Goal: Information Seeking & Learning: Learn about a topic

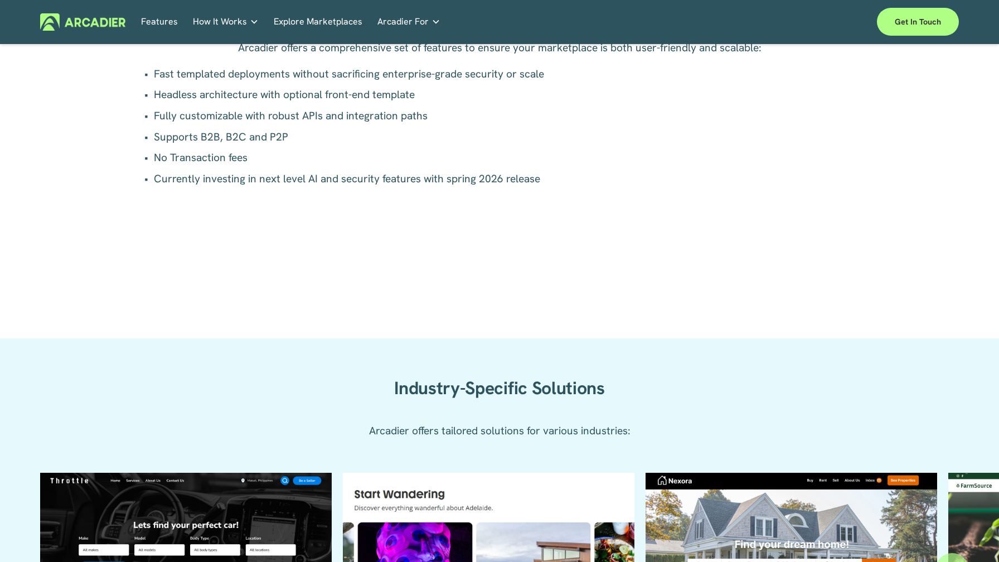
scroll to position [906, 0]
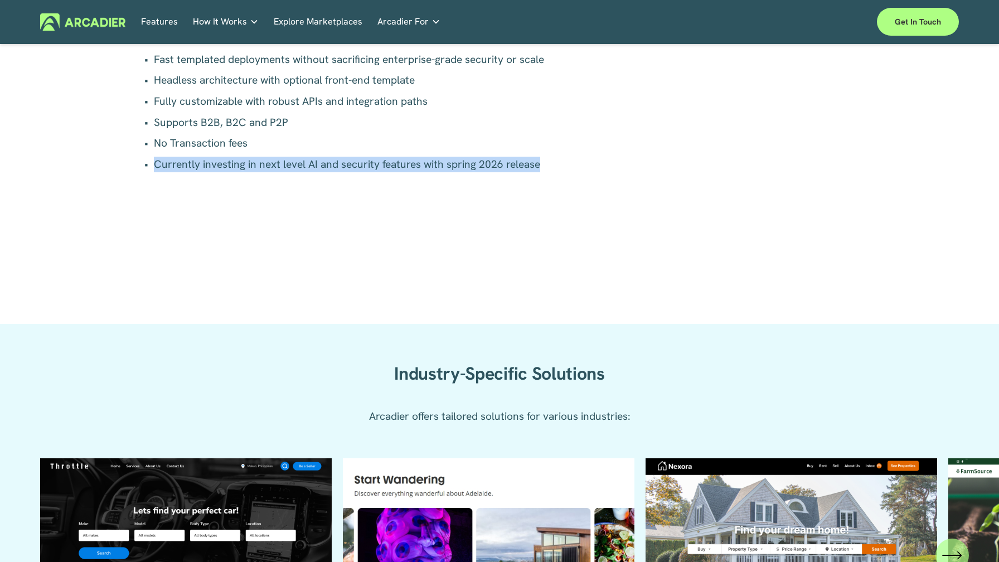
drag, startPoint x: 558, startPoint y: 167, endPoint x: 153, endPoint y: 166, distance: 405.4
click at [154, 166] on p "Currently investing in next level AI and security features with spring 2026 rel…" at bounding box center [505, 165] width 703 height 16
copy p "Currently investing in next level AI and security features with spring 2026 rel…"
click at [586, 211] on div "Arcadier offers a comprehensive set of features to ensure your marketplace is b…" at bounding box center [500, 160] width 714 height 269
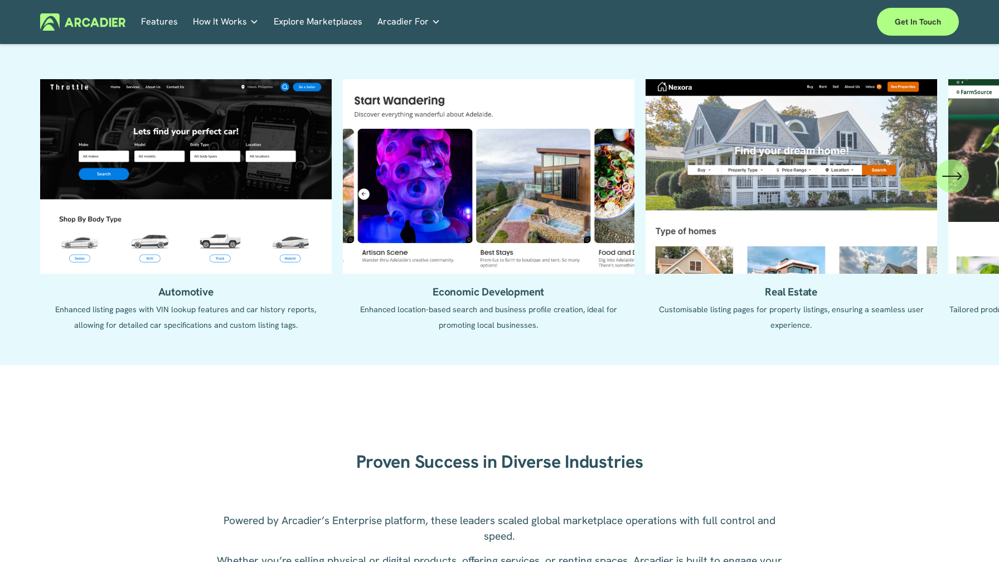
scroll to position [1286, 0]
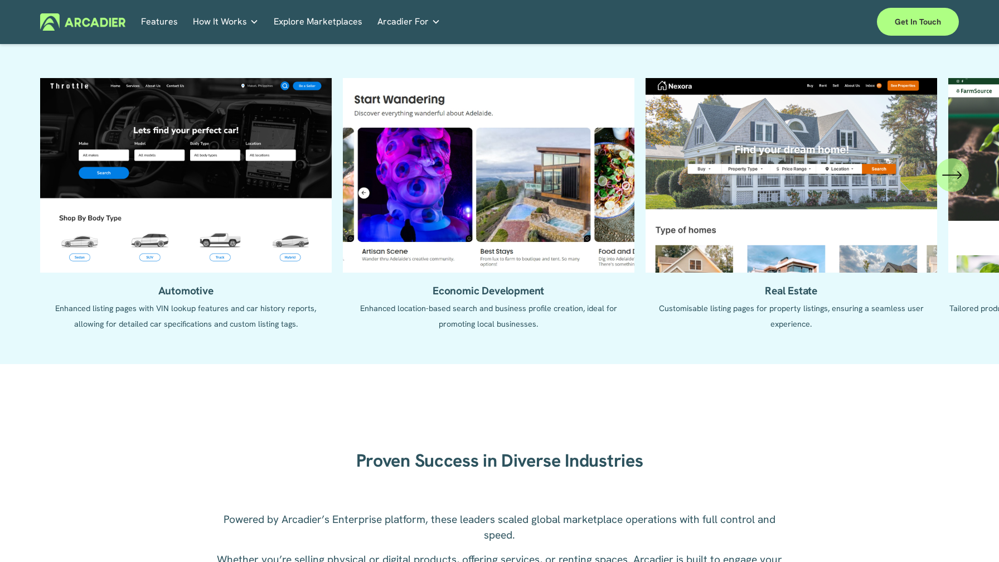
click at [951, 176] on icon "\a \a \a Next\a \a" at bounding box center [952, 175] width 20 height 20
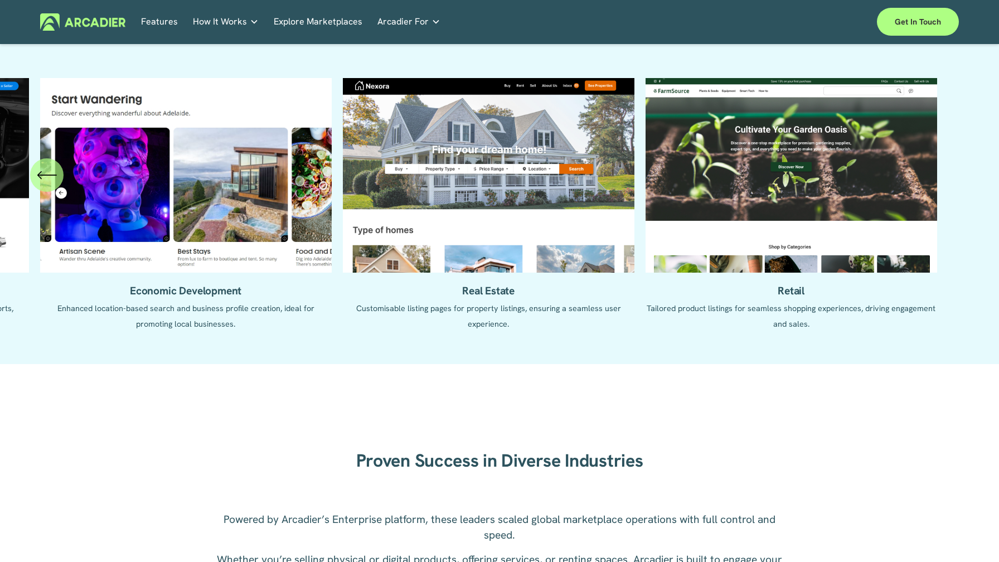
click at [46, 163] on div "\a \a Previous\a \a \a" at bounding box center [46, 174] width 33 height 33
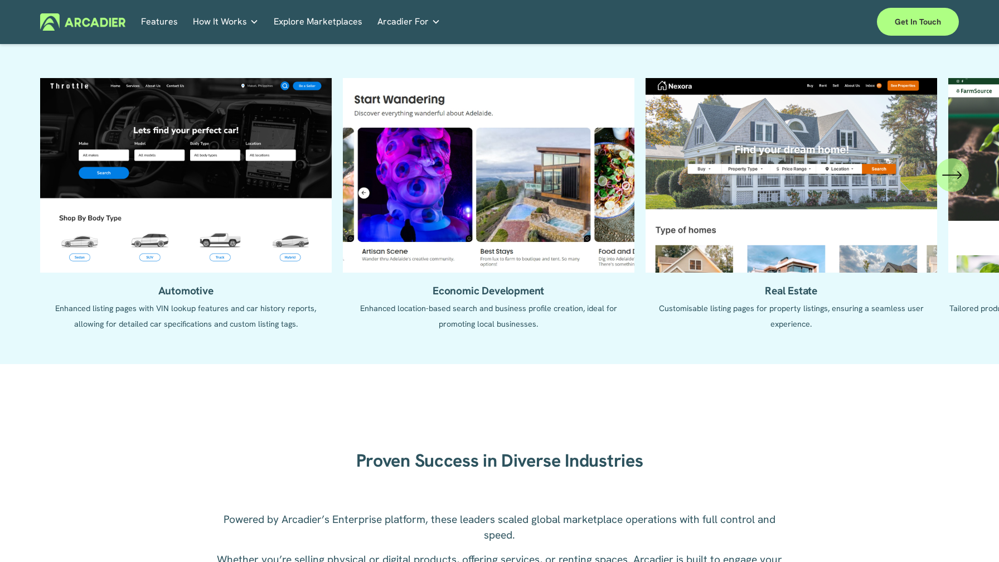
click at [139, 191] on ul "Automotive Enhanced listing pages with VIN lookup features and car history repo…" at bounding box center [499, 213] width 919 height 270
drag, startPoint x: 220, startPoint y: 141, endPoint x: 350, endPoint y: 153, distance: 130.0
click at [350, 153] on ul "Automotive Enhanced listing pages with VIN lookup features and car history repo…" at bounding box center [499, 213] width 919 height 270
click at [86, 167] on ul "Automotive Enhanced listing pages with VIN lookup features and car history repo…" at bounding box center [499, 213] width 919 height 270
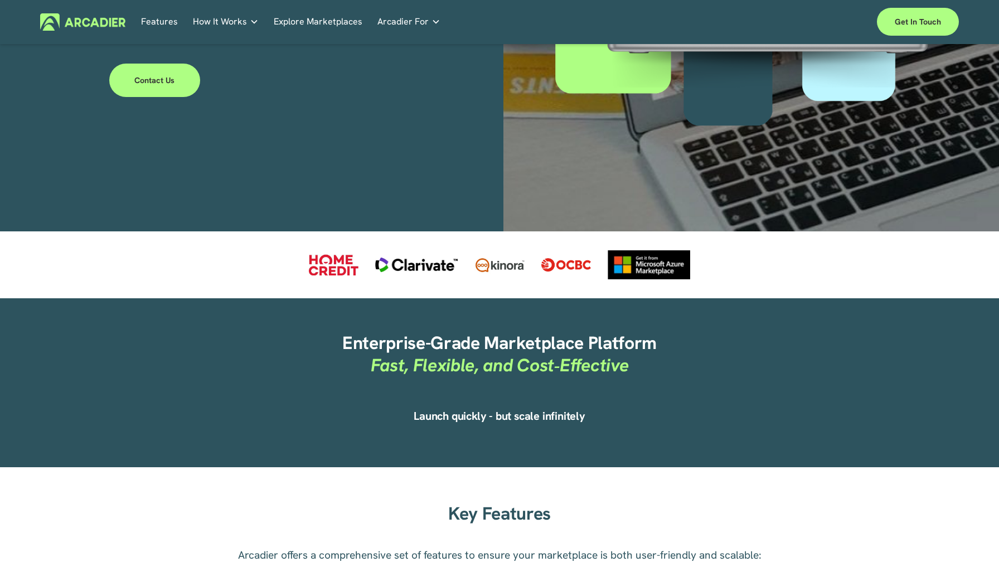
scroll to position [0, 0]
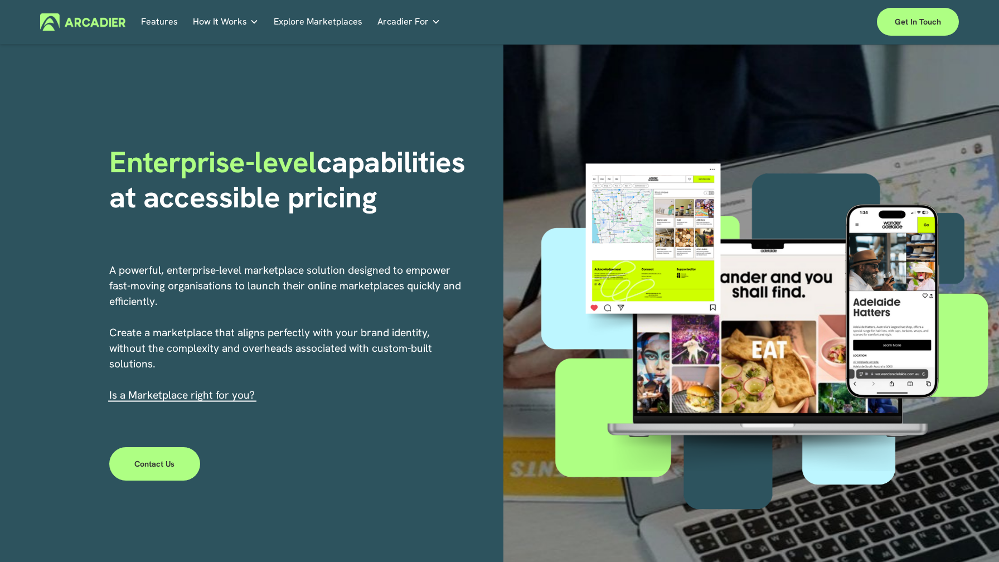
click at [0, 0] on link "Automotive Associations We power automotive association member services seamles…" at bounding box center [0, 0] width 0 height 0
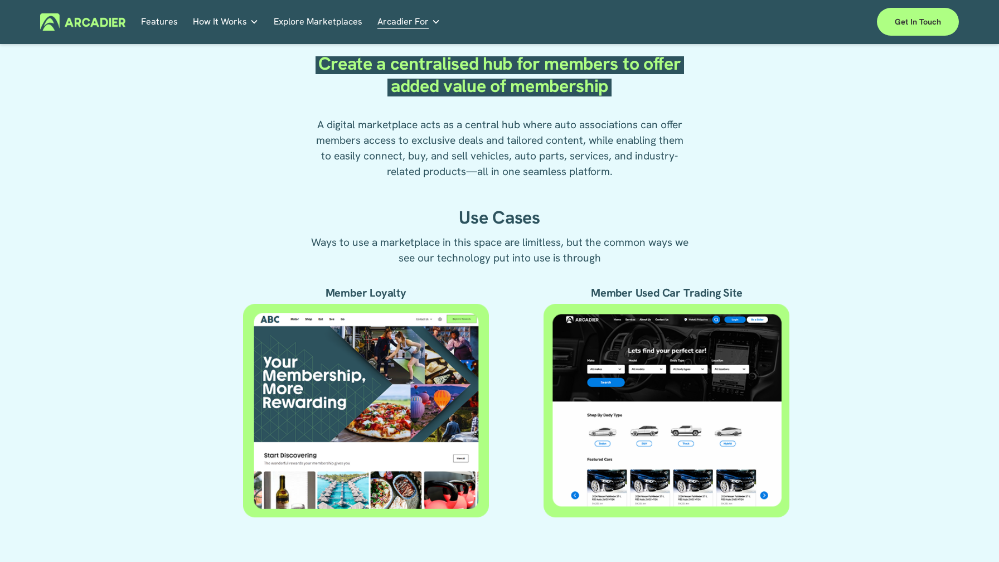
scroll to position [406, 0]
click at [403, 398] on div at bounding box center [366, 411] width 246 height 214
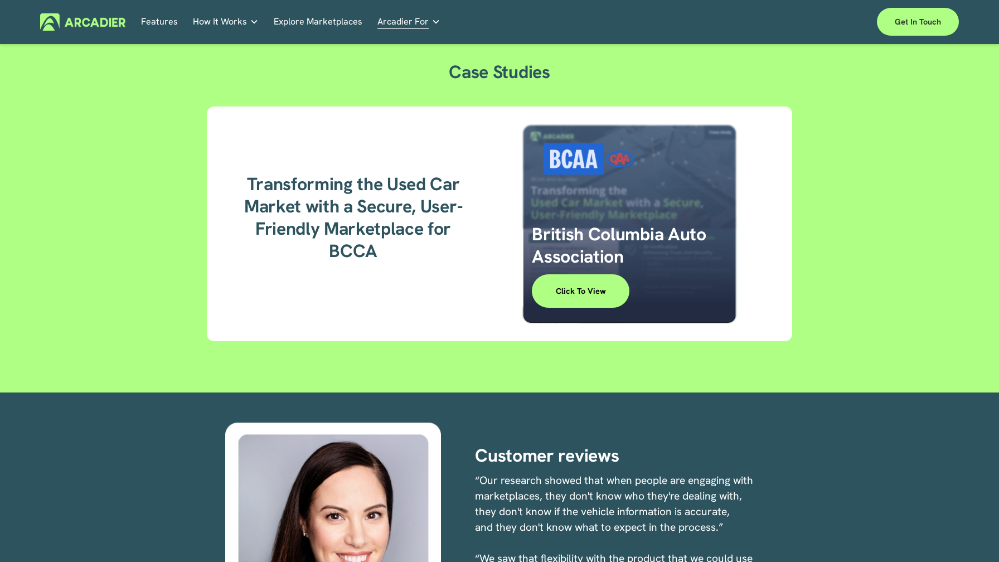
scroll to position [1452, 0]
click at [585, 293] on link "Click to View" at bounding box center [581, 291] width 98 height 33
click at [584, 299] on link "Click to View" at bounding box center [581, 291] width 98 height 33
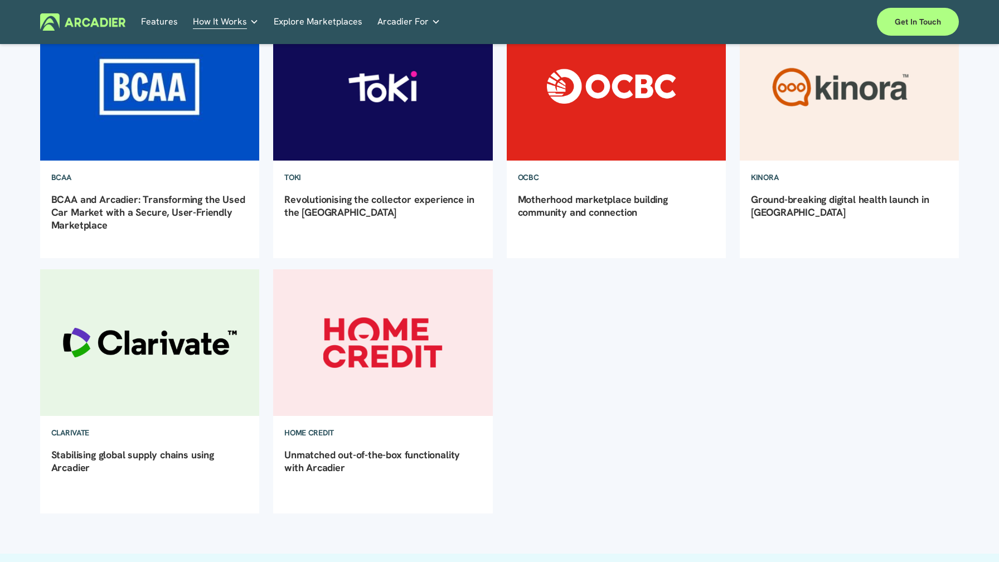
scroll to position [192, 0]
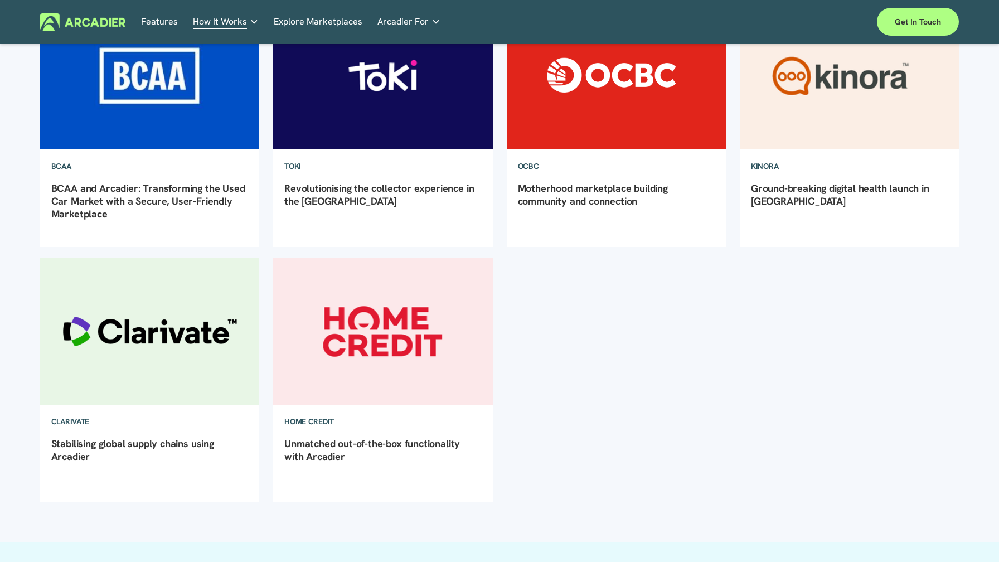
click at [149, 104] on img at bounding box center [149, 76] width 221 height 148
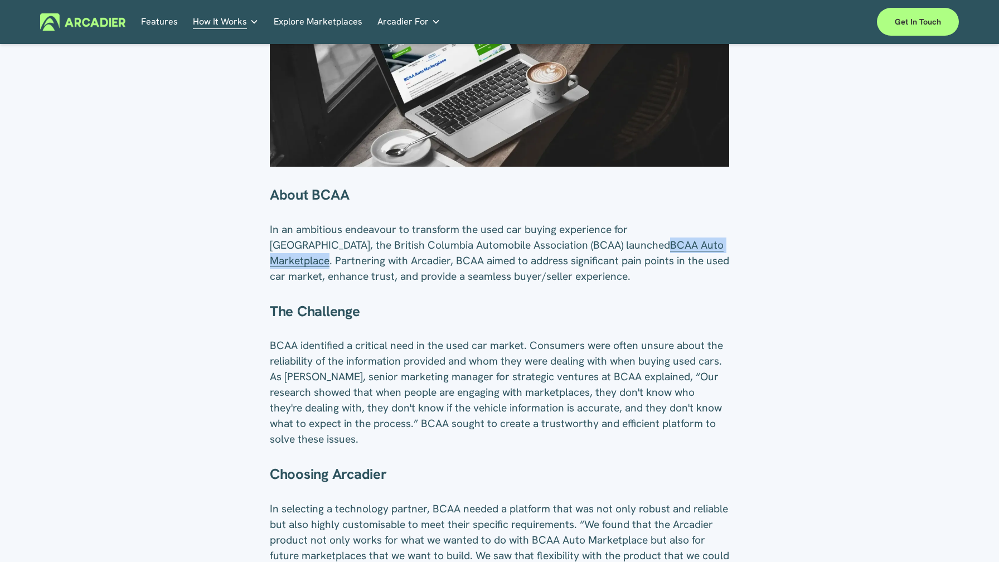
scroll to position [345, 0]
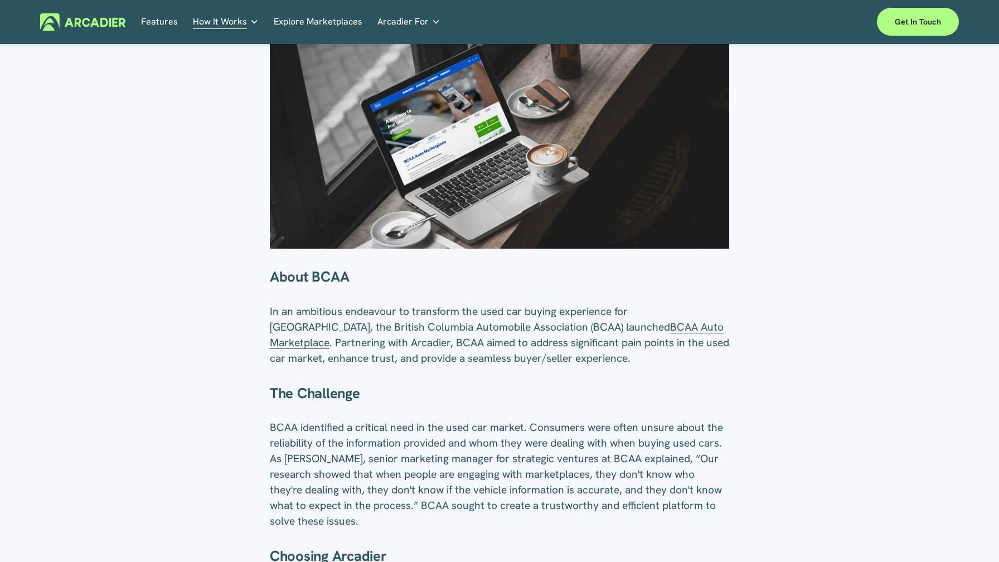
scroll to position [0, 0]
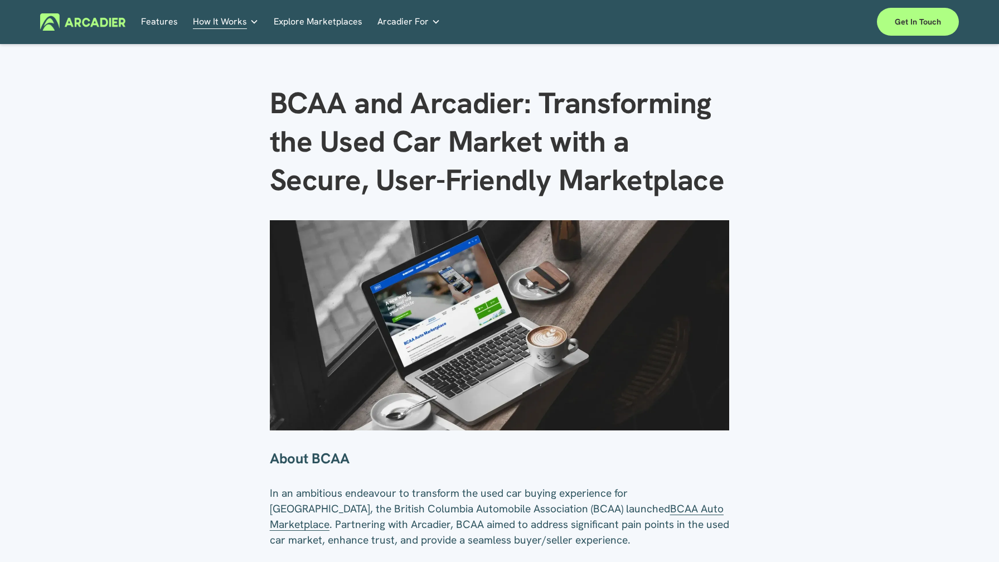
click at [303, 22] on link "Explore Marketplaces" at bounding box center [318, 21] width 89 height 17
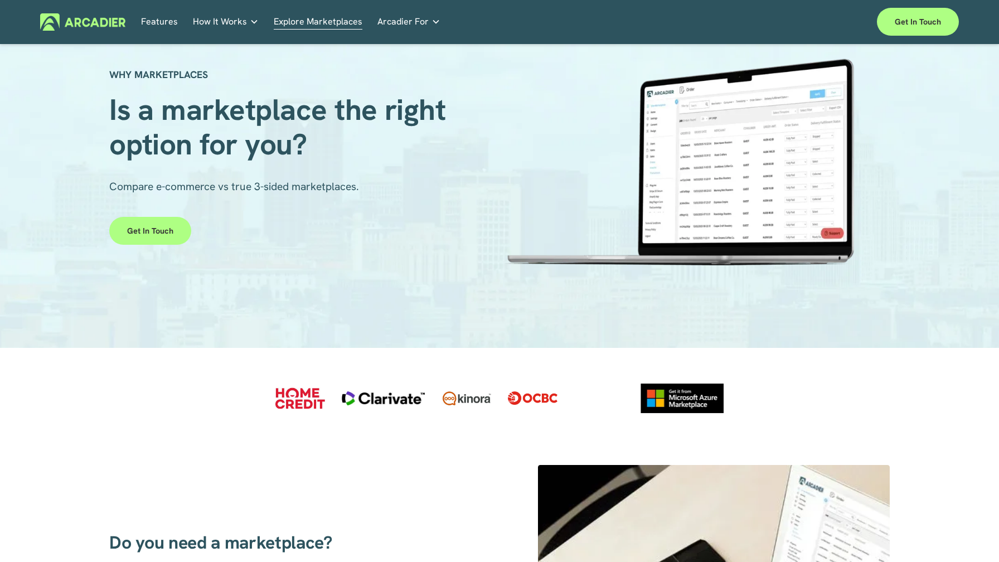
scroll to position [53, 0]
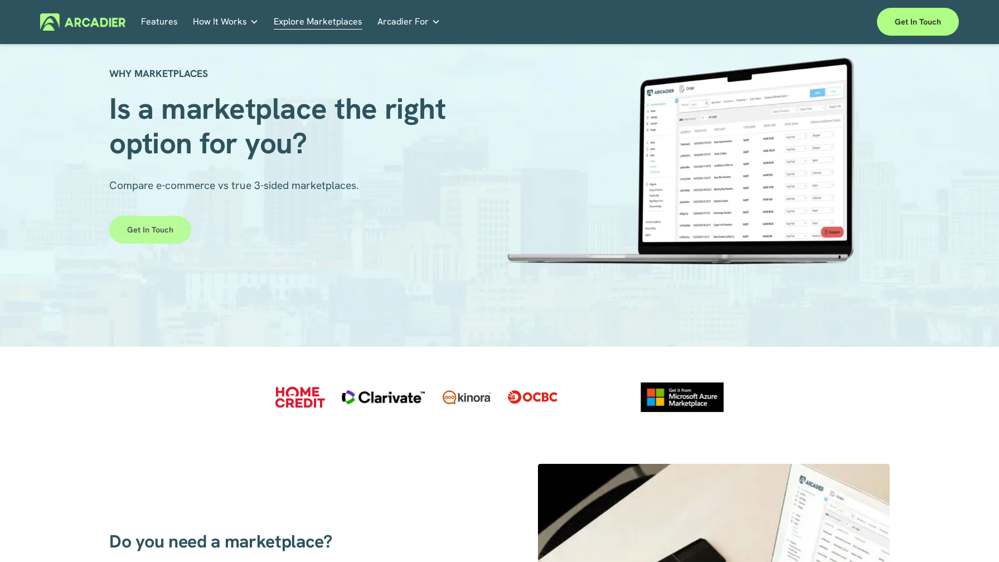
click at [152, 235] on link "Get in touch" at bounding box center [150, 230] width 82 height 28
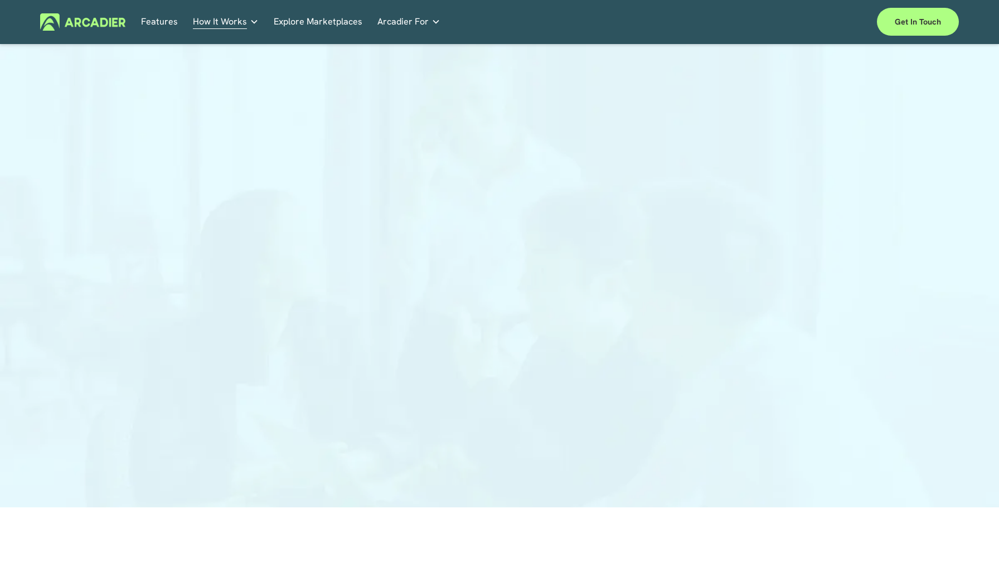
click at [0, 0] on p "Building the world’s most powerful enterprise digital marketplace." at bounding box center [0, 0] width 0 height 0
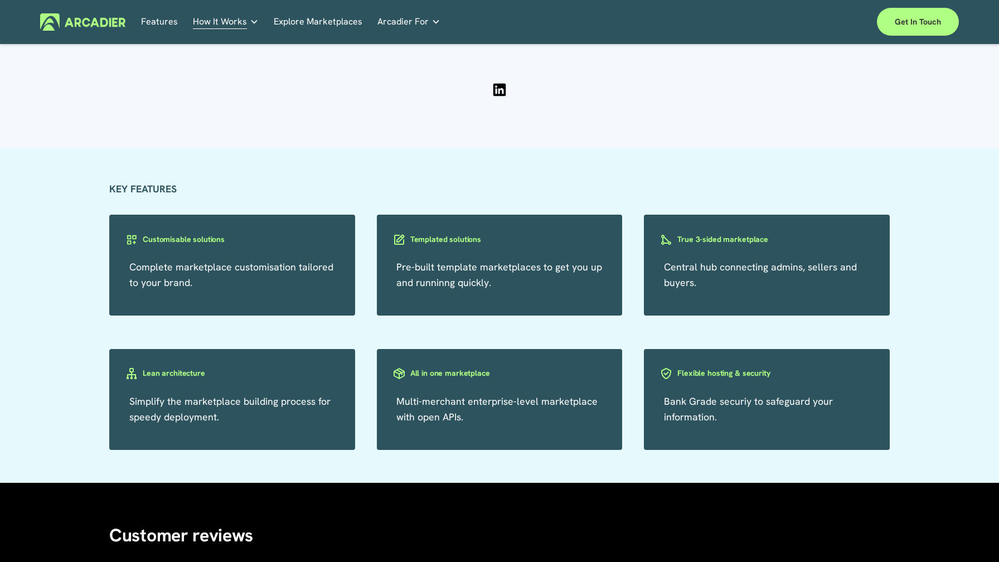
scroll to position [1708, 0]
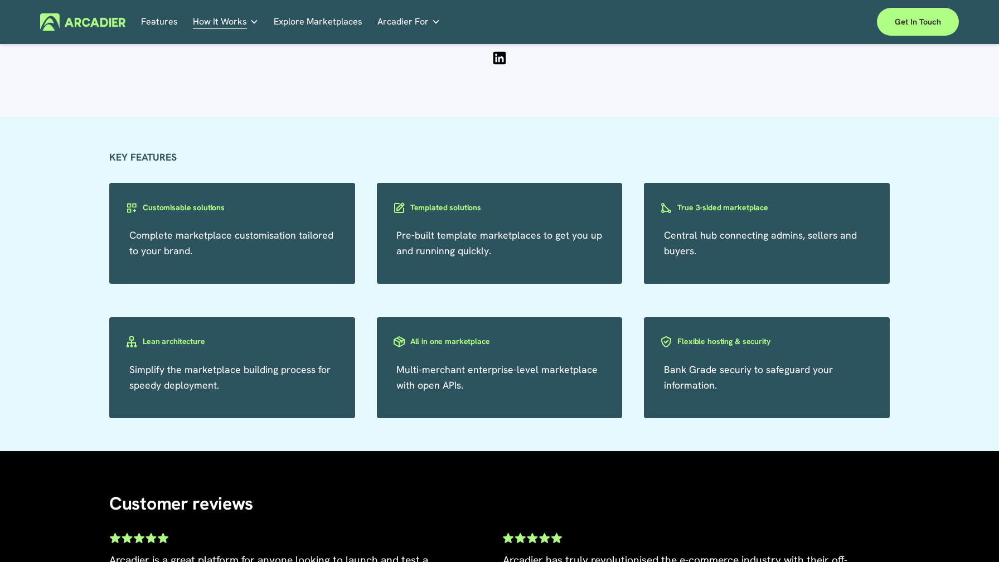
click at [717, 209] on h3 "True 3-sided marketplace" at bounding box center [722, 207] width 91 height 11
click at [728, 209] on h3 "True 3-sided marketplace" at bounding box center [722, 207] width 91 height 11
click at [176, 208] on h3 "Customisable solutions" at bounding box center [184, 207] width 82 height 11
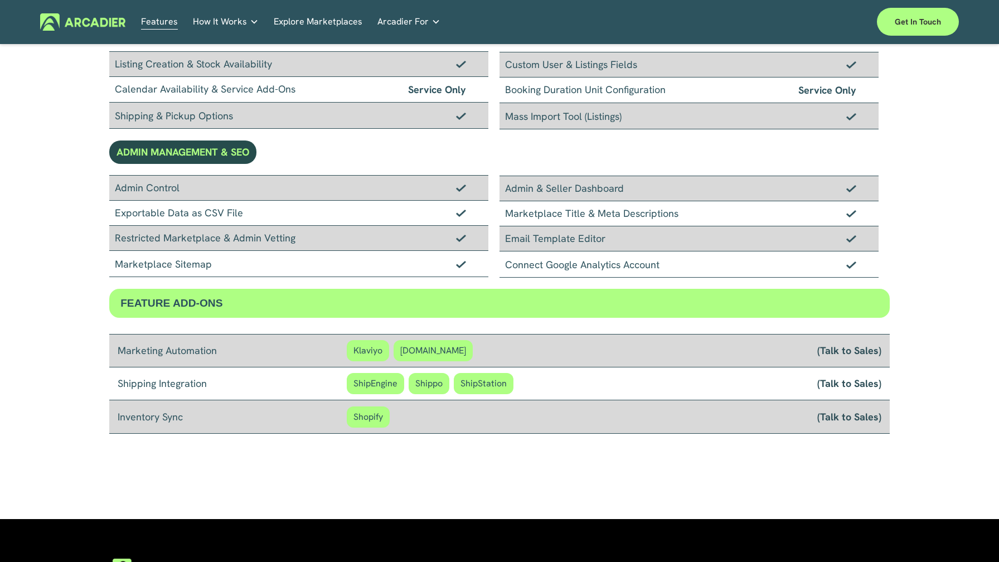
scroll to position [903, 0]
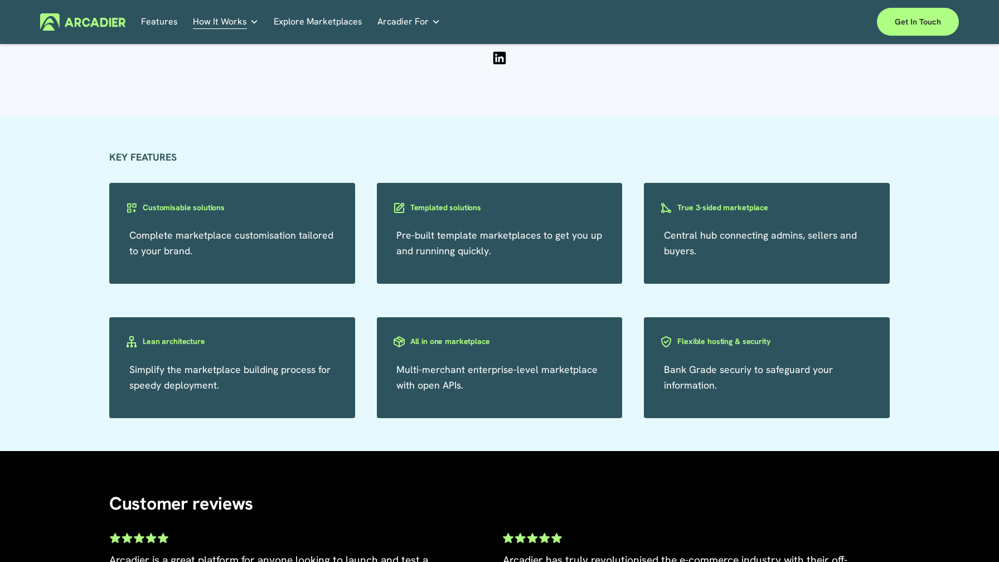
click at [437, 342] on h3 "All in one marketplace" at bounding box center [450, 341] width 80 height 11
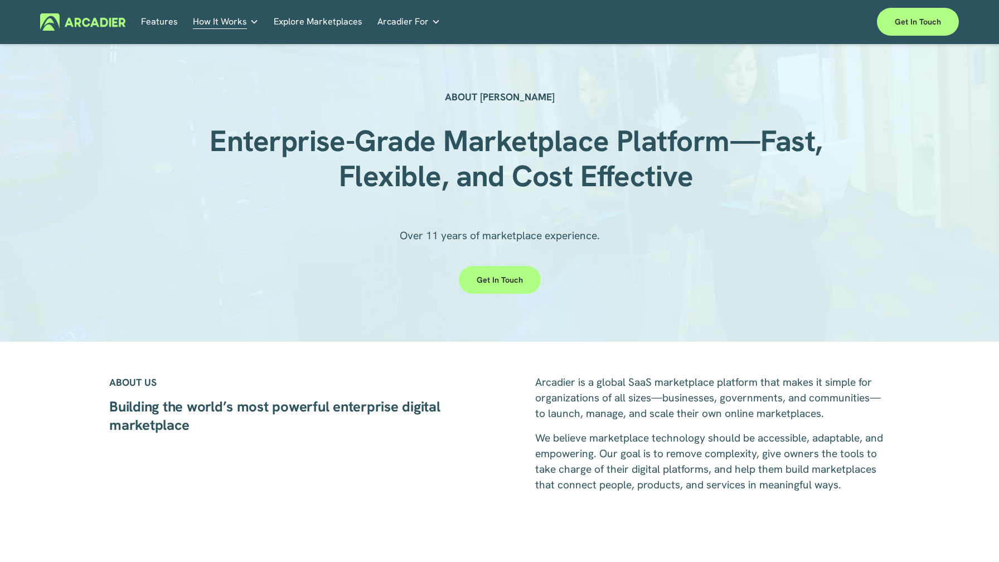
click at [0, 0] on p "Intuitive marketplaces tailored to your business needs." at bounding box center [0, 0] width 0 height 0
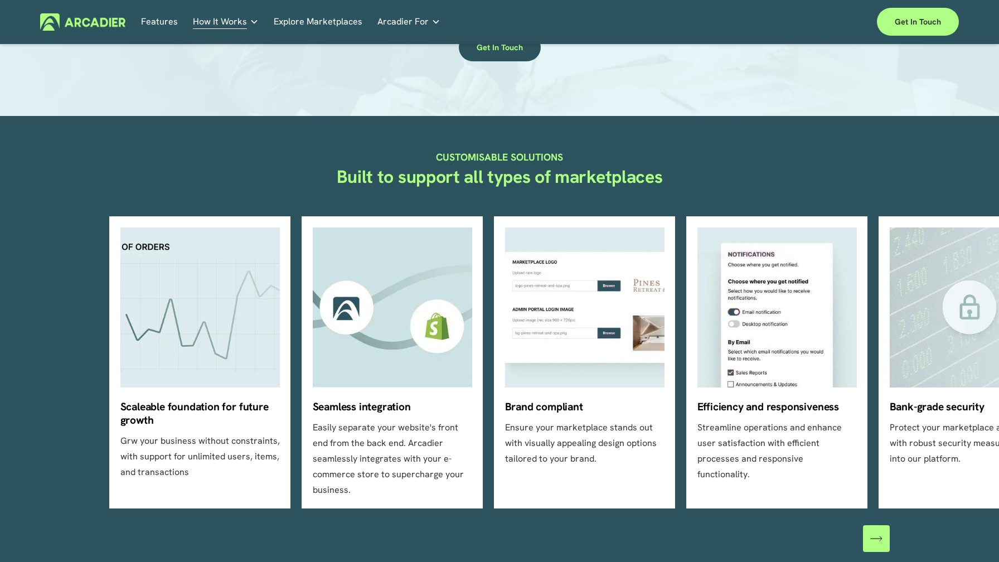
scroll to position [210, 0]
click at [386, 321] on ul "Scaleable foundation for future growth Grw your business without constraints, w…" at bounding box center [499, 363] width 781 height 292
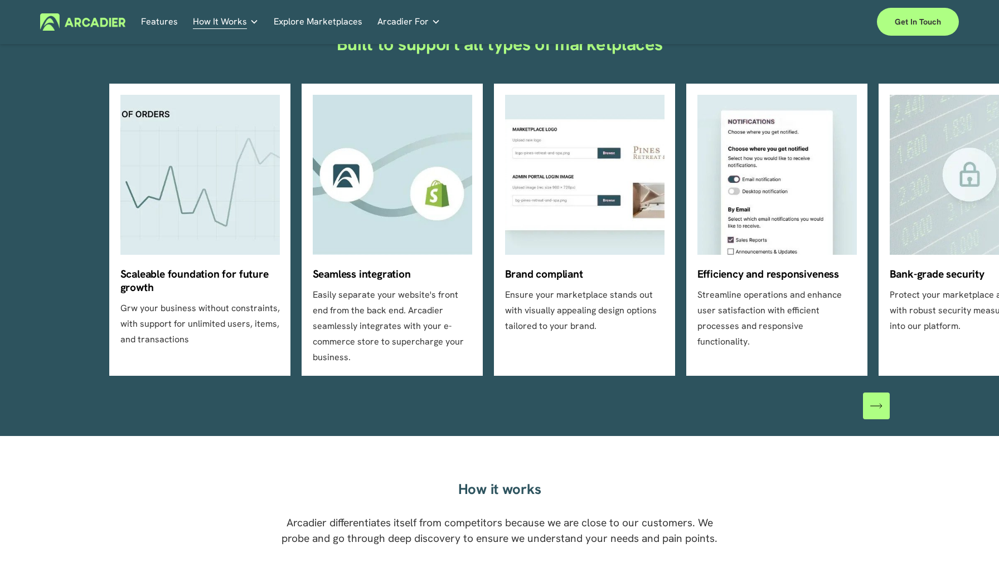
scroll to position [377, 0]
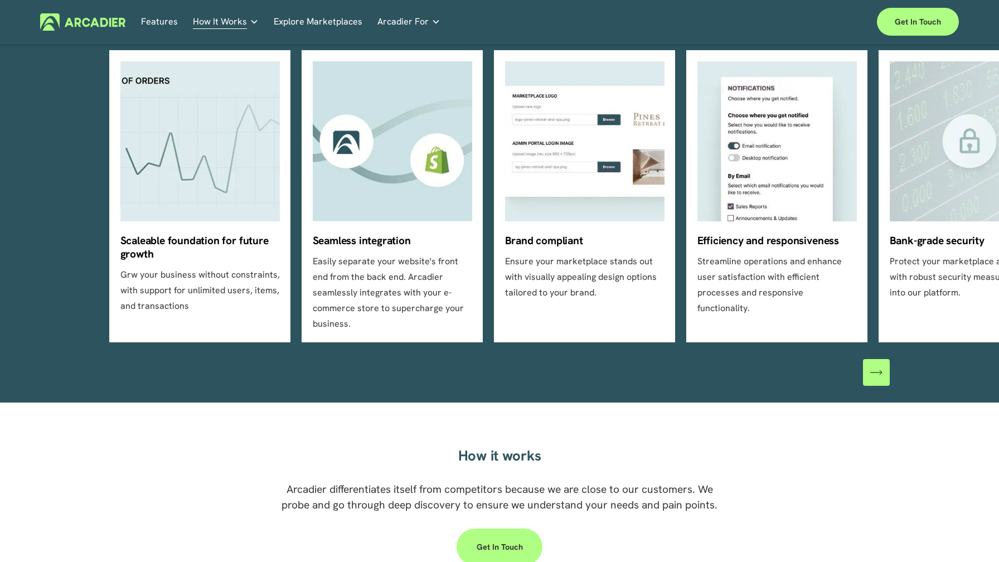
click at [413, 211] on ul "Scaleable foundation for future growth Grw your business without constraints, w…" at bounding box center [499, 196] width 781 height 292
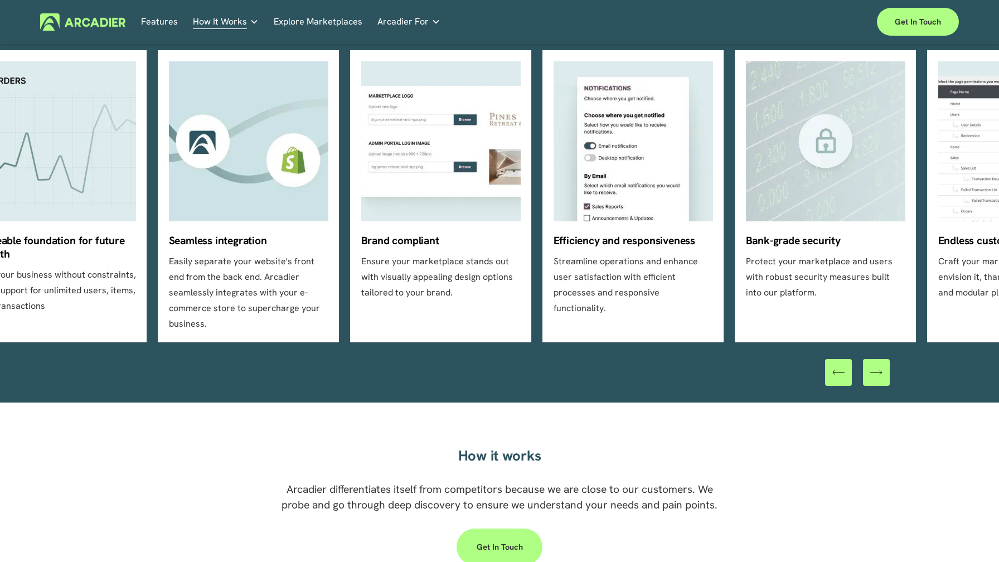
drag, startPoint x: 413, startPoint y: 211, endPoint x: 277, endPoint y: 226, distance: 136.3
click at [277, 226] on ul "Scaleable foundation for future growth Grw your business without constraints, w…" at bounding box center [499, 196] width 781 height 292
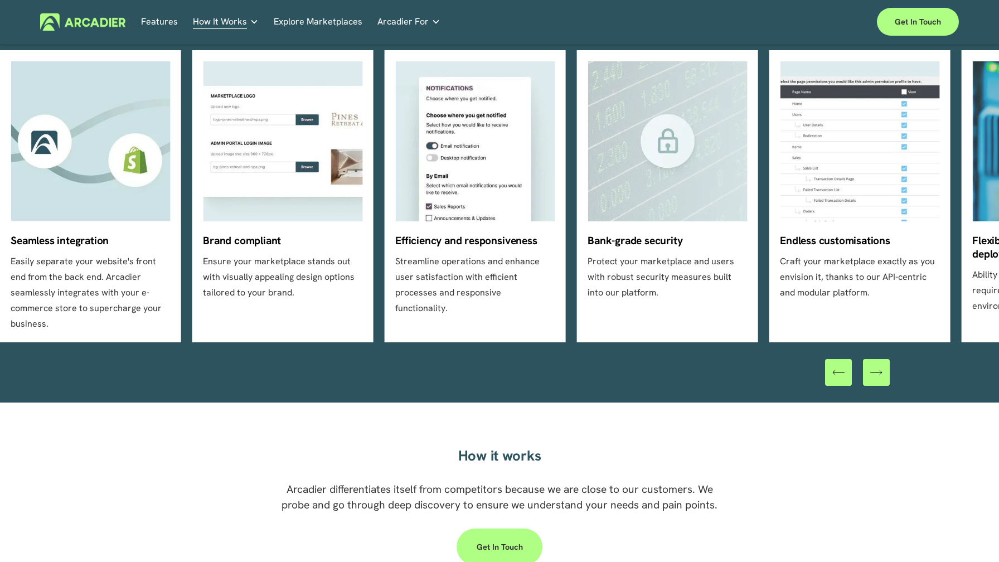
drag, startPoint x: 389, startPoint y: 221, endPoint x: 256, endPoint y: 215, distance: 132.9
click at [256, 215] on ul "Scaleable foundation for future growth Grw your business without constraints, w…" at bounding box center [499, 196] width 781 height 292
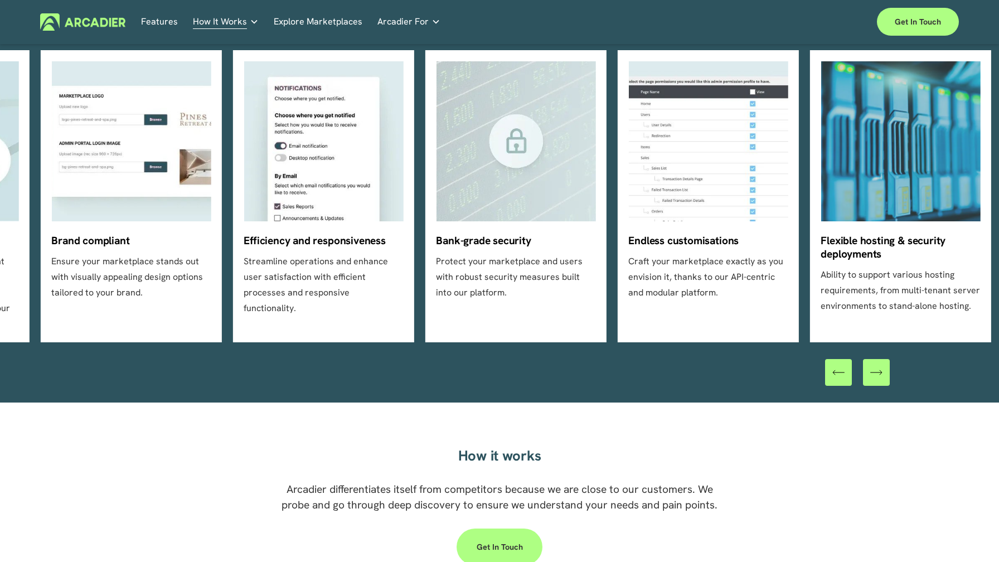
drag, startPoint x: 249, startPoint y: 185, endPoint x: 114, endPoint y: 205, distance: 136.3
click at [114, 205] on ul "Scaleable foundation for future growth Grw your business without constraints, w…" at bounding box center [499, 196] width 781 height 292
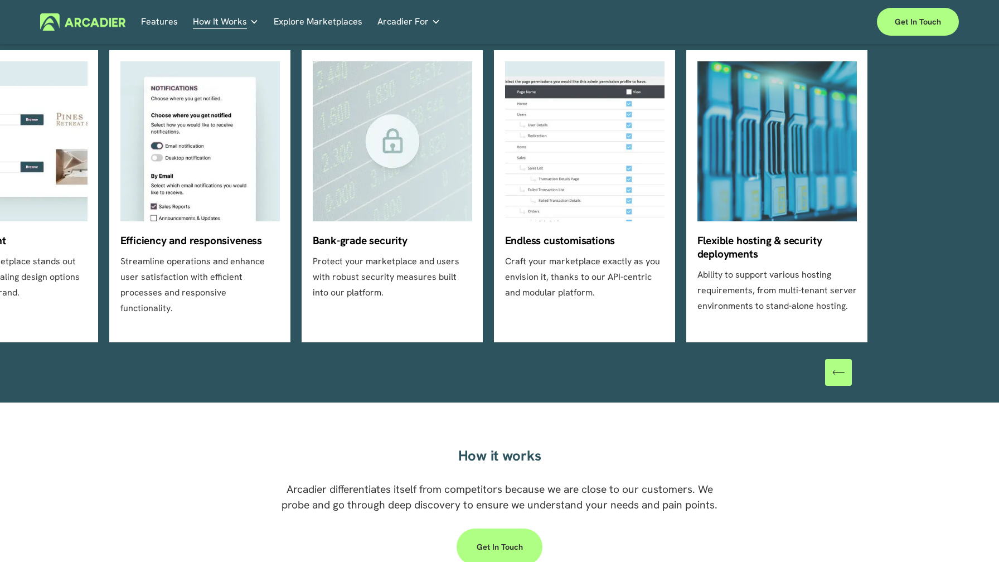
drag, startPoint x: 254, startPoint y: 199, endPoint x: 150, endPoint y: 209, distance: 104.1
click at [150, 209] on ul "Scaleable foundation for future growth Grw your business without constraints, w…" at bounding box center [499, 196] width 781 height 292
drag, startPoint x: 393, startPoint y: 200, endPoint x: 321, endPoint y: 199, distance: 72.5
click at [321, 199] on ul "Scaleable foundation for future growth Grw your business without constraints, w…" at bounding box center [499, 196] width 781 height 292
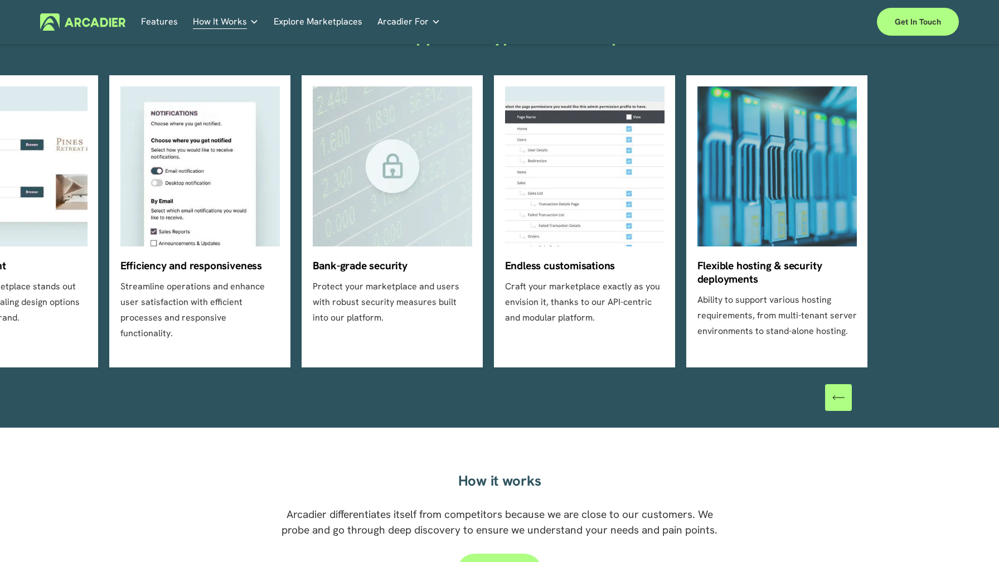
scroll to position [351, 0]
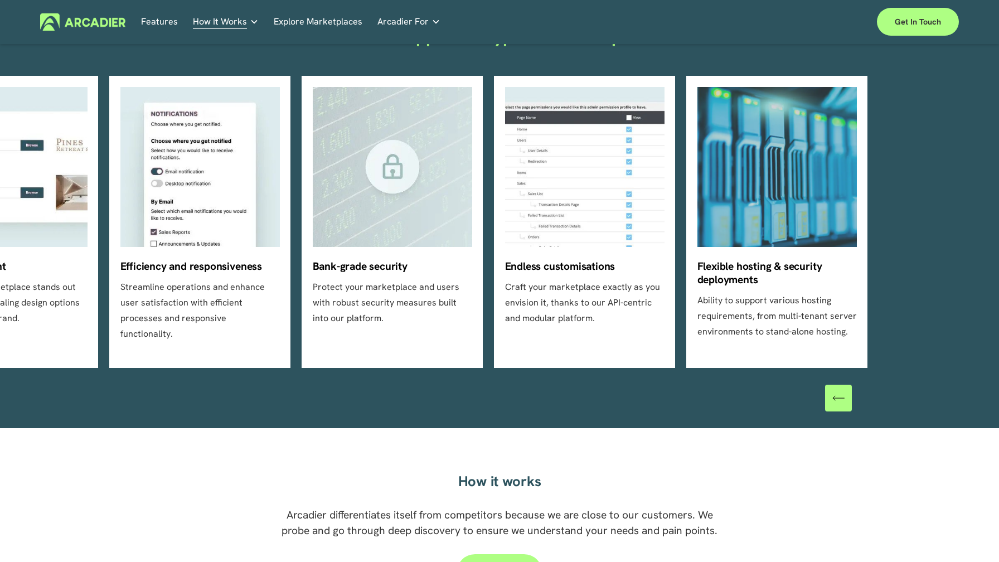
click at [398, 186] on ul "Scaleable foundation for future growth Grw your business without constraints, w…" at bounding box center [499, 222] width 781 height 292
drag, startPoint x: 645, startPoint y: 233, endPoint x: 496, endPoint y: 230, distance: 148.9
click at [496, 230] on ul "Scaleable foundation for future growth Grw your business without constraints, w…" at bounding box center [499, 222] width 781 height 292
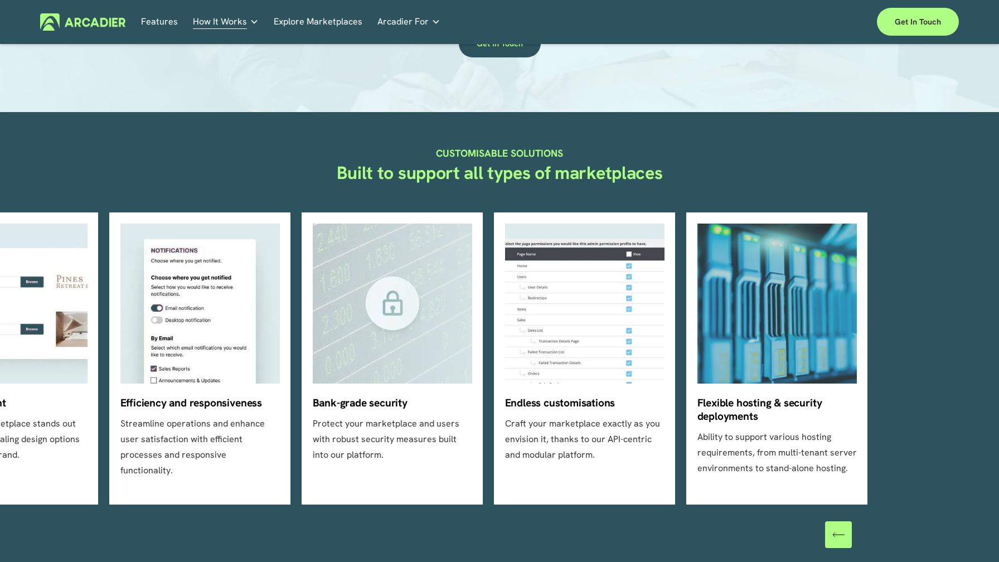
scroll to position [0, 0]
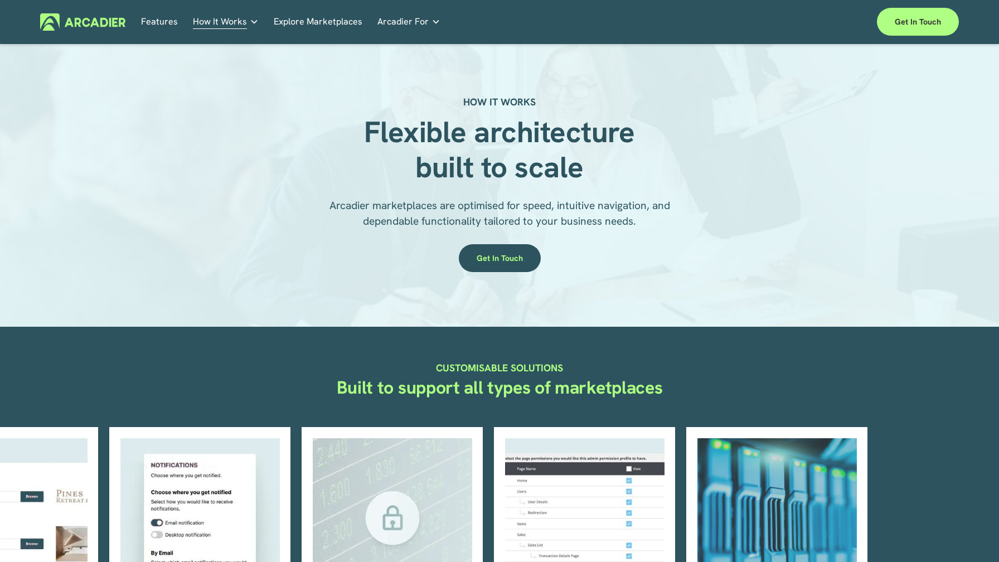
click at [0, 0] on p "No in-house development team? No problem. Use one of our partners." at bounding box center [0, 0] width 0 height 0
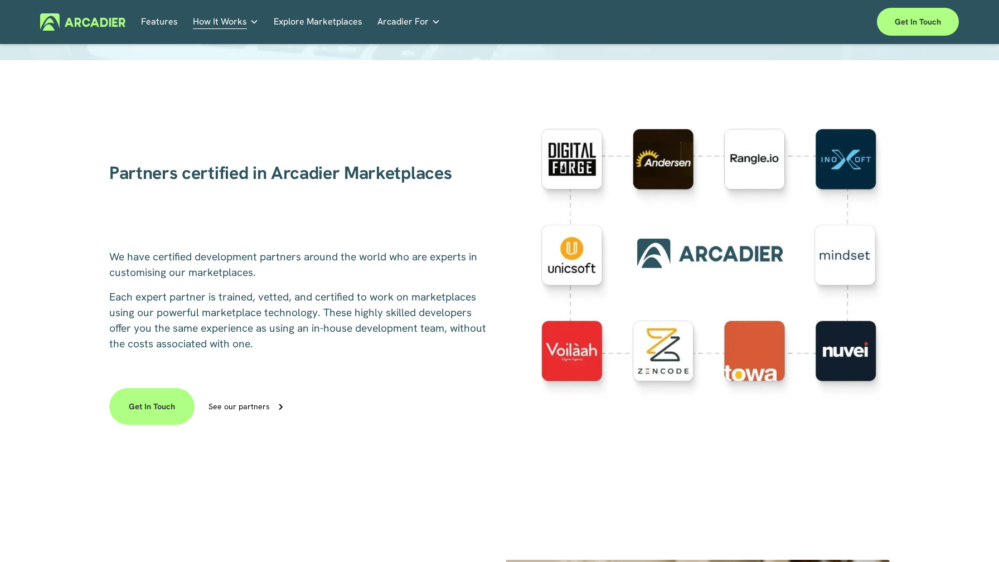
scroll to position [233, 0]
click at [755, 364] on div at bounding box center [714, 266] width 351 height 278
click at [262, 406] on div "See our partners" at bounding box center [239, 406] width 61 height 8
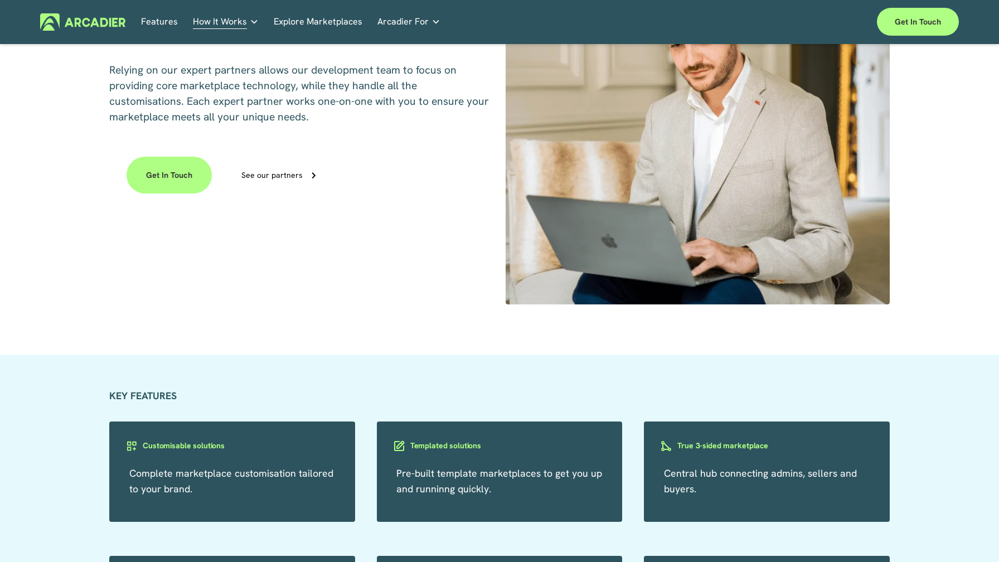
scroll to position [852, 0]
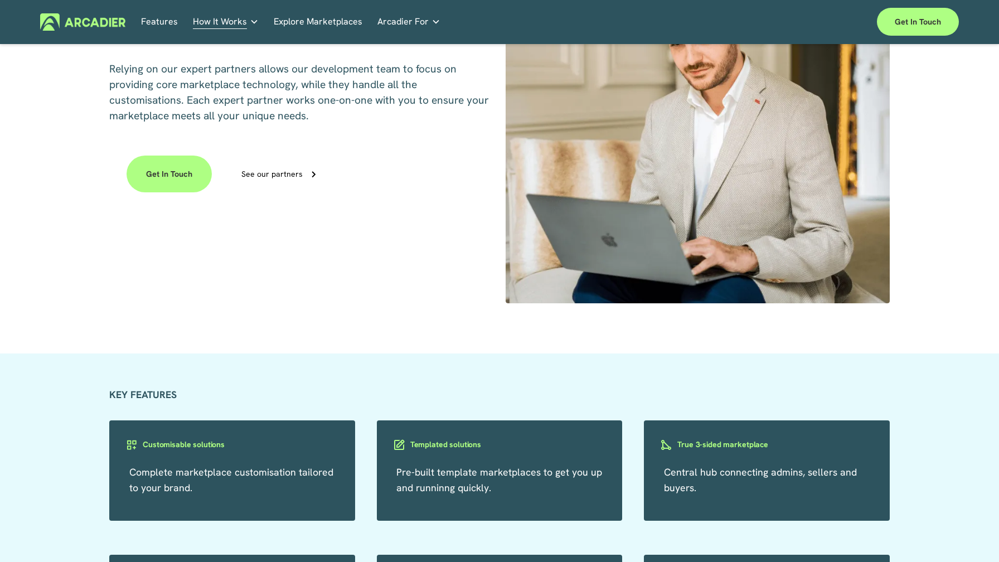
click at [413, 261] on div "Customising your marketplace Relying on our expert partners allows our developm…" at bounding box center [499, 112] width 999 height 415
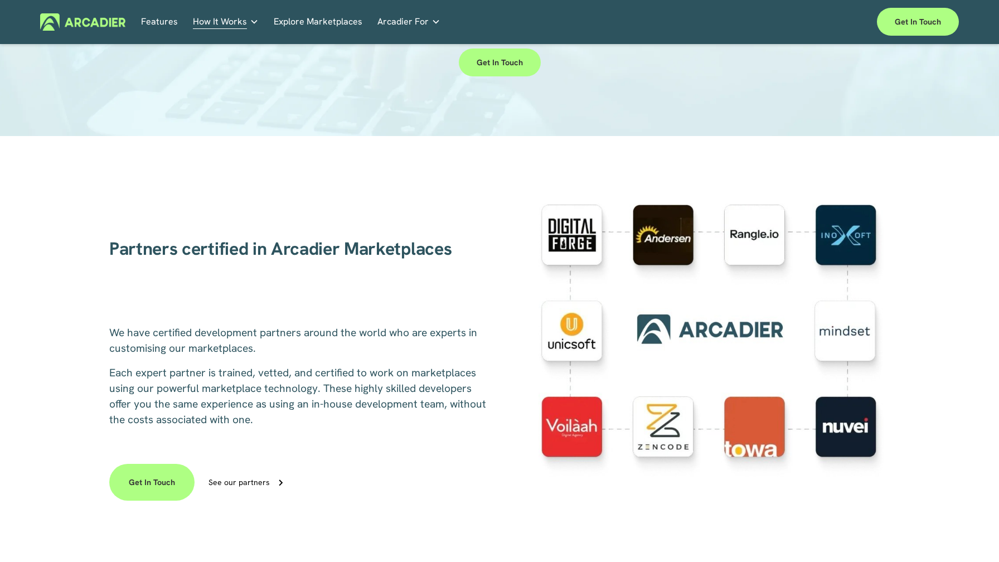
scroll to position [0, 0]
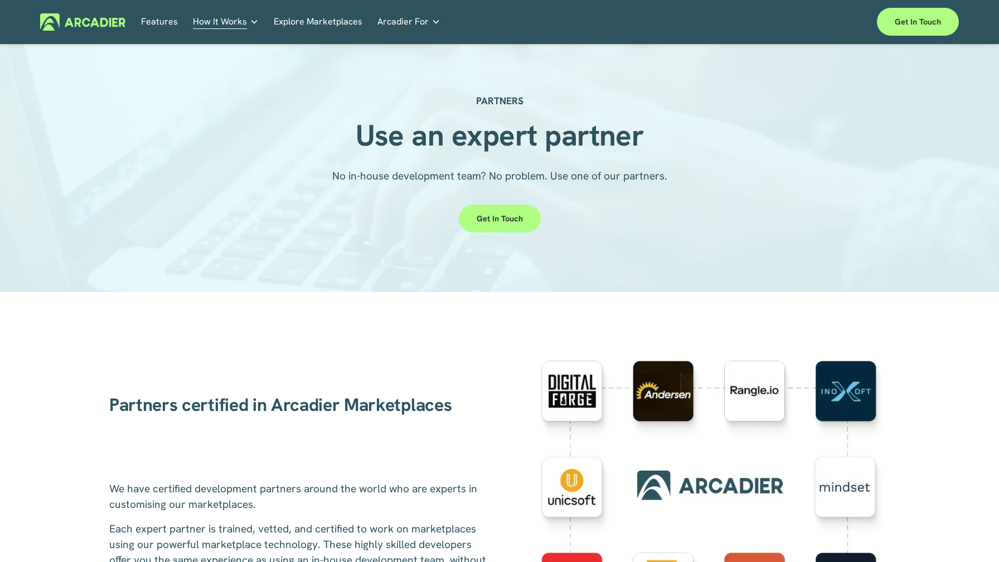
click at [153, 24] on link "Features" at bounding box center [159, 21] width 37 height 17
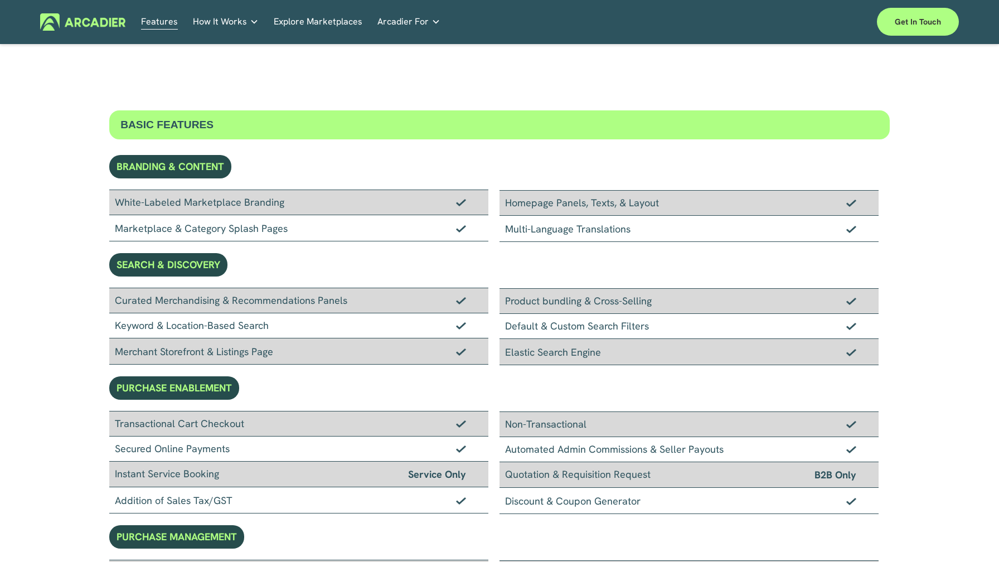
click at [85, 12] on div "Features How It Works Why Arcadier" at bounding box center [499, 22] width 919 height 28
click at [80, 22] on img at bounding box center [82, 21] width 85 height 17
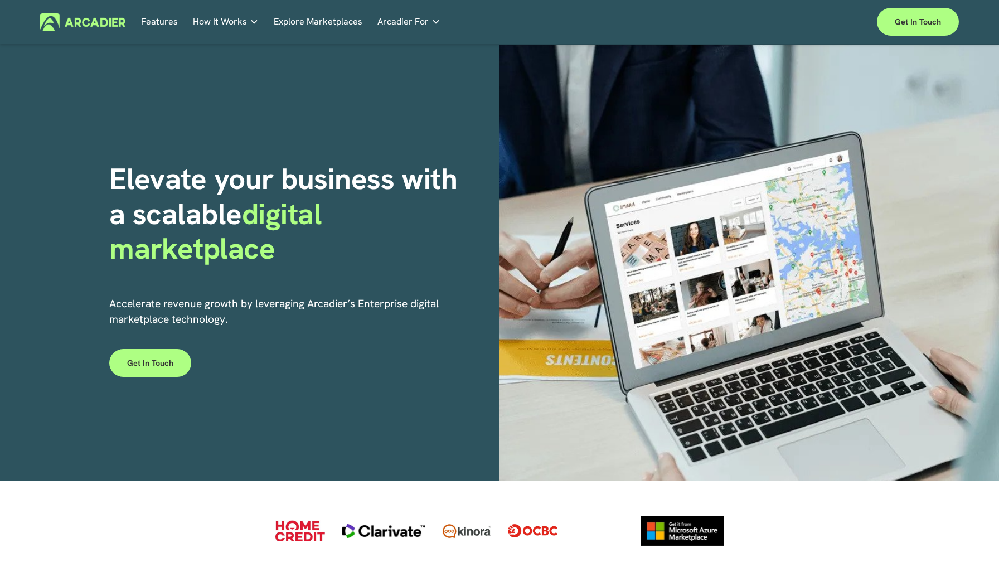
click at [63, 23] on img at bounding box center [82, 21] width 85 height 17
